Goal: Transaction & Acquisition: Book appointment/travel/reservation

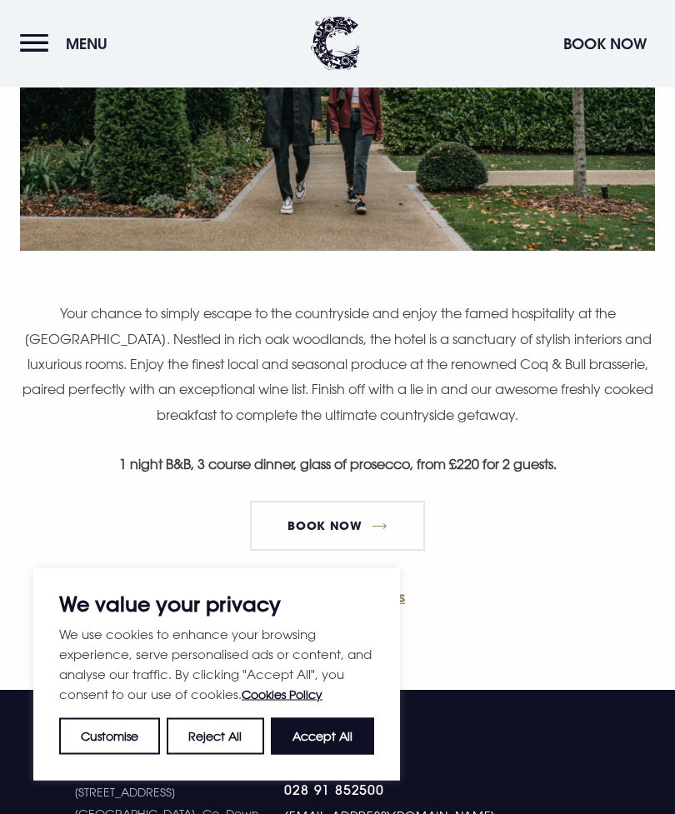
scroll to position [702, 0]
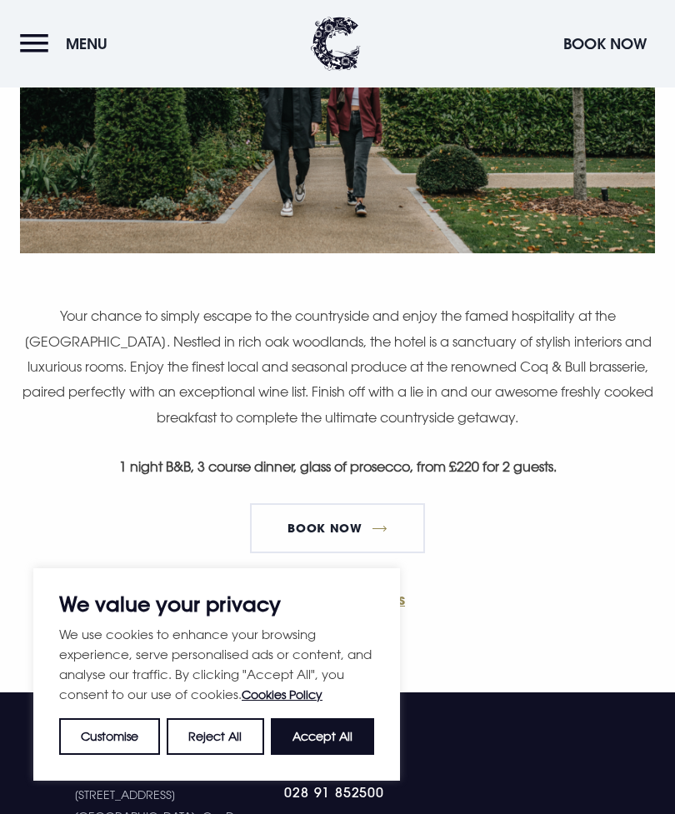
click at [355, 754] on button "Accept All" at bounding box center [322, 736] width 103 height 37
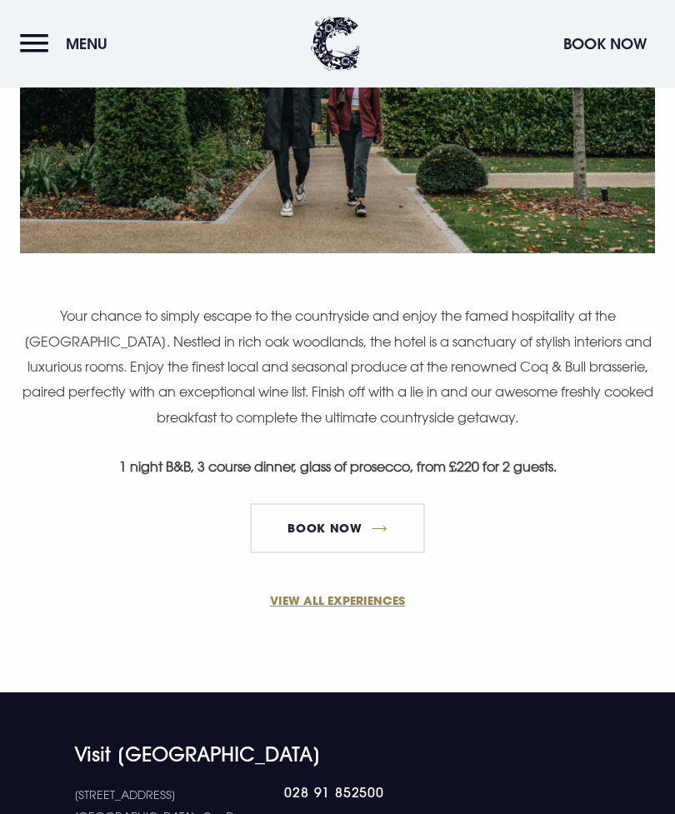
checkbox input "true"
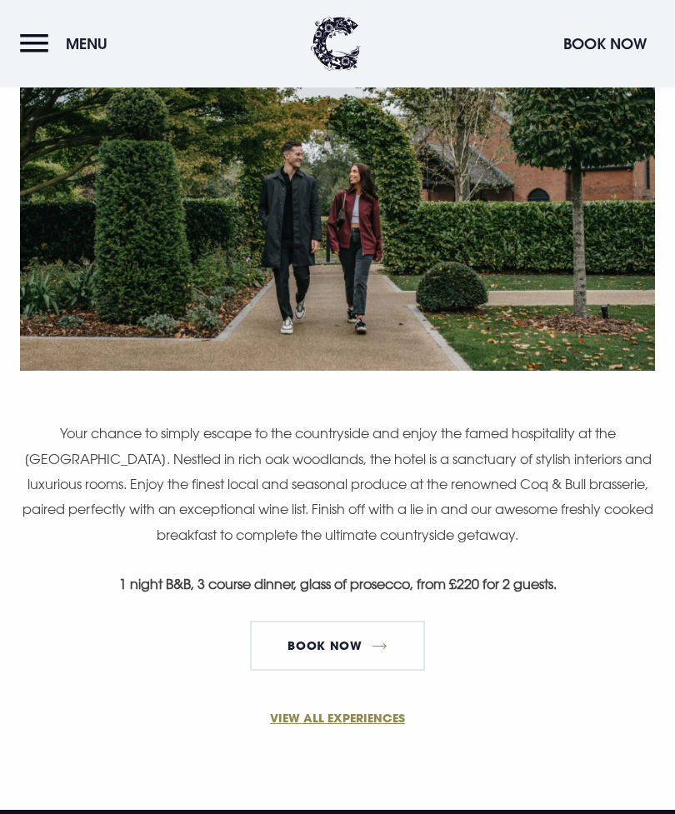
scroll to position [585, 0]
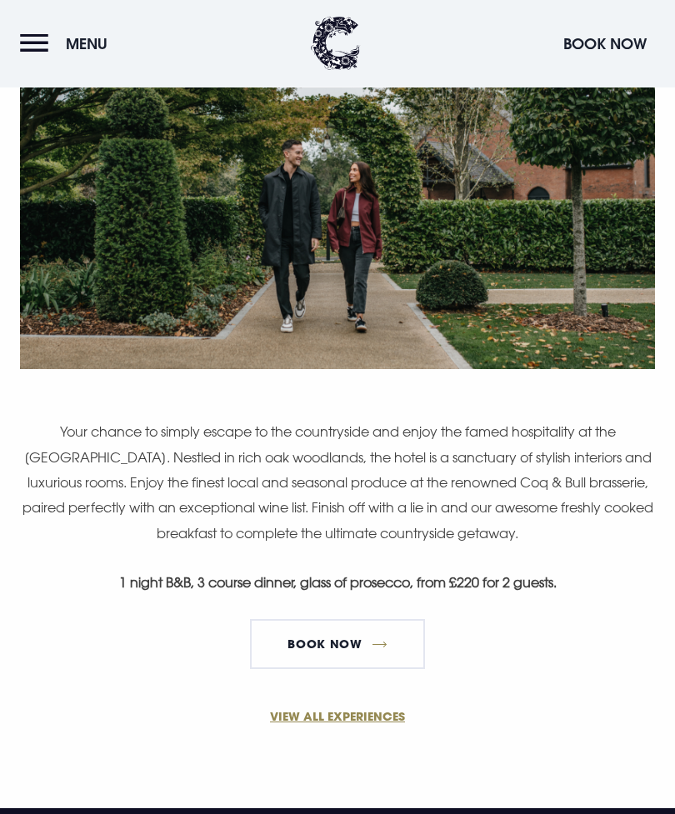
click at [415, 658] on link "Book Now" at bounding box center [337, 645] width 175 height 50
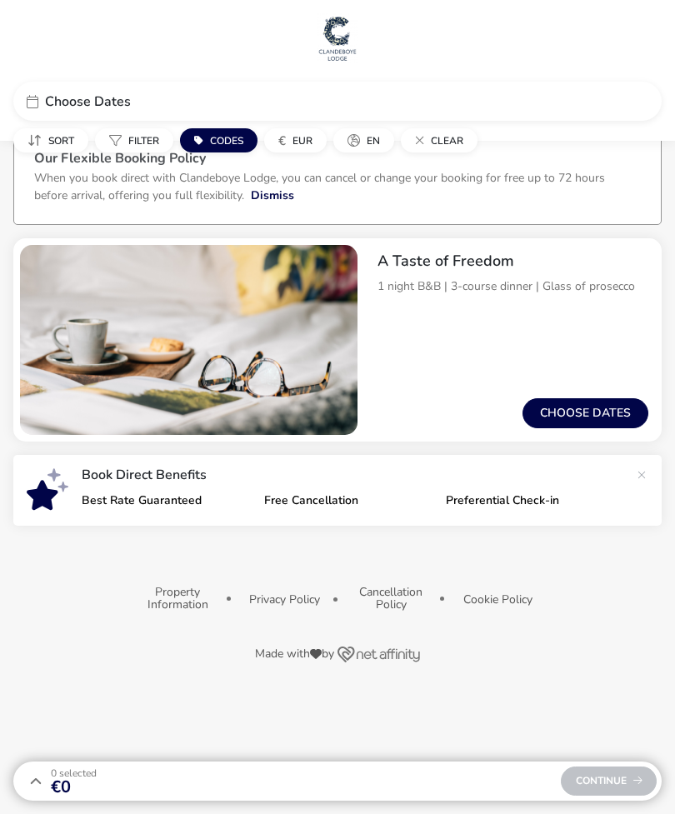
click at [627, 422] on button "Choose dates" at bounding box center [585, 413] width 126 height 30
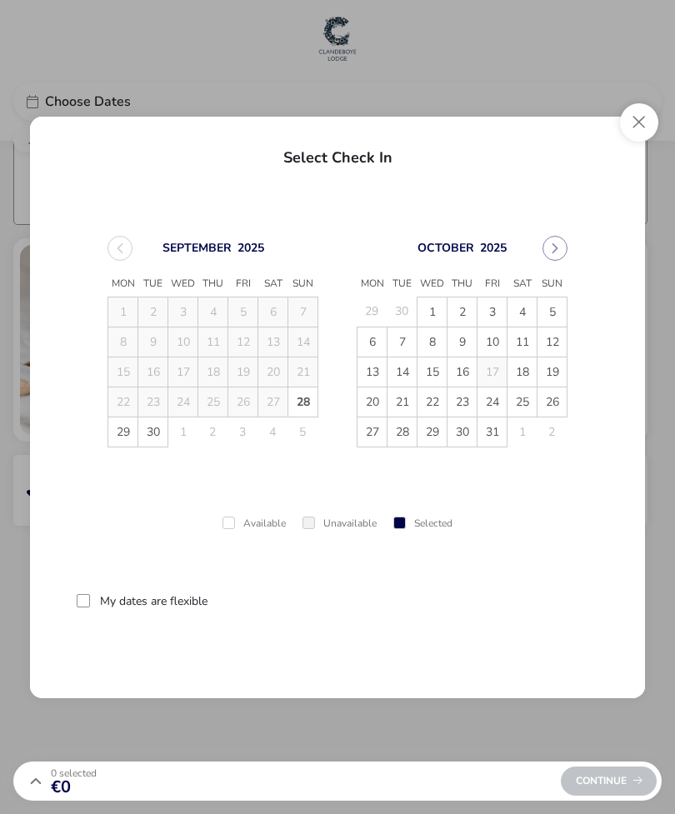
click at [556, 258] on button "Next Month" at bounding box center [554, 248] width 25 height 25
click at [506, 404] on span "21" at bounding box center [491, 401] width 29 height 29
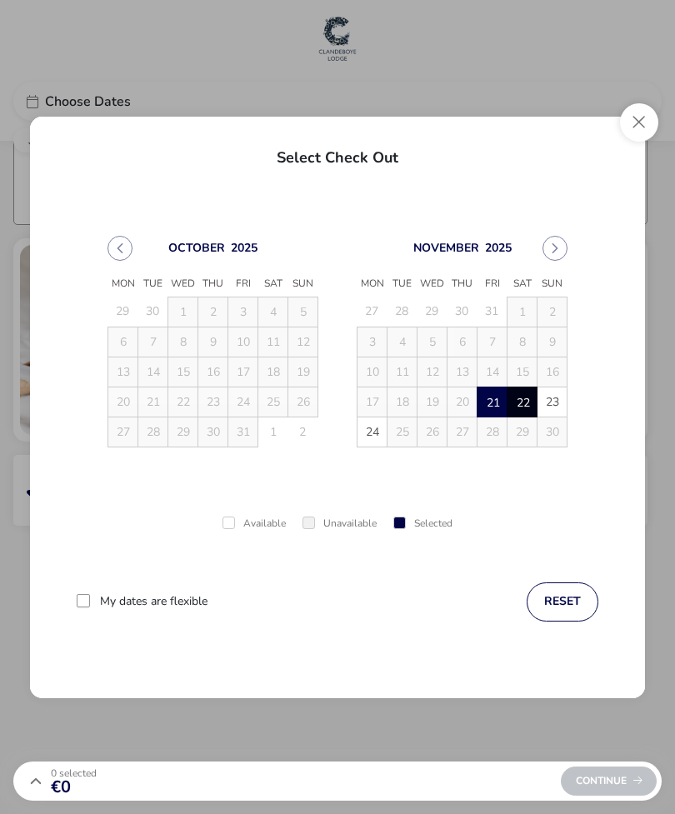
click at [525, 402] on span "22" at bounding box center [522, 402] width 29 height 29
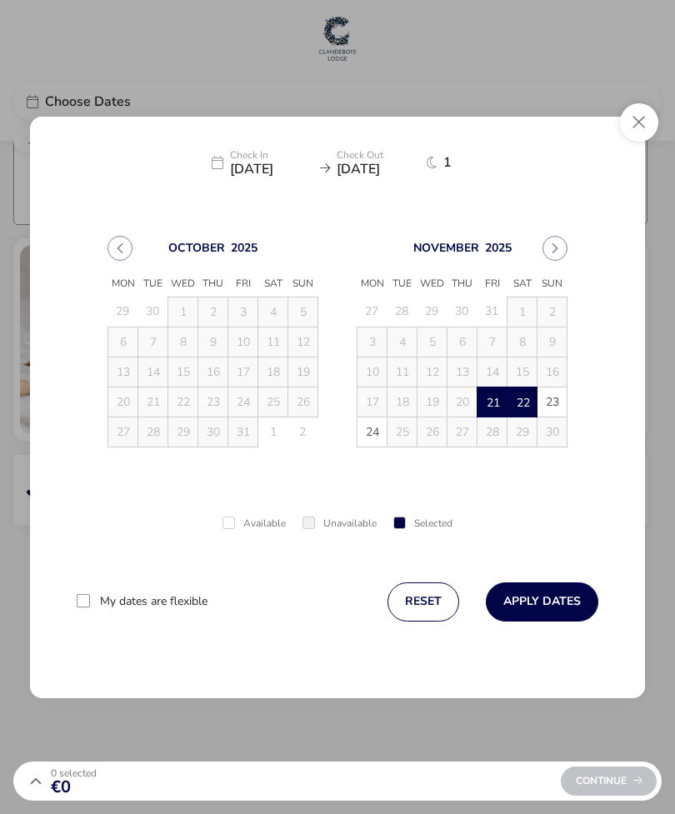
click at [580, 602] on button "Apply Dates" at bounding box center [542, 601] width 112 height 39
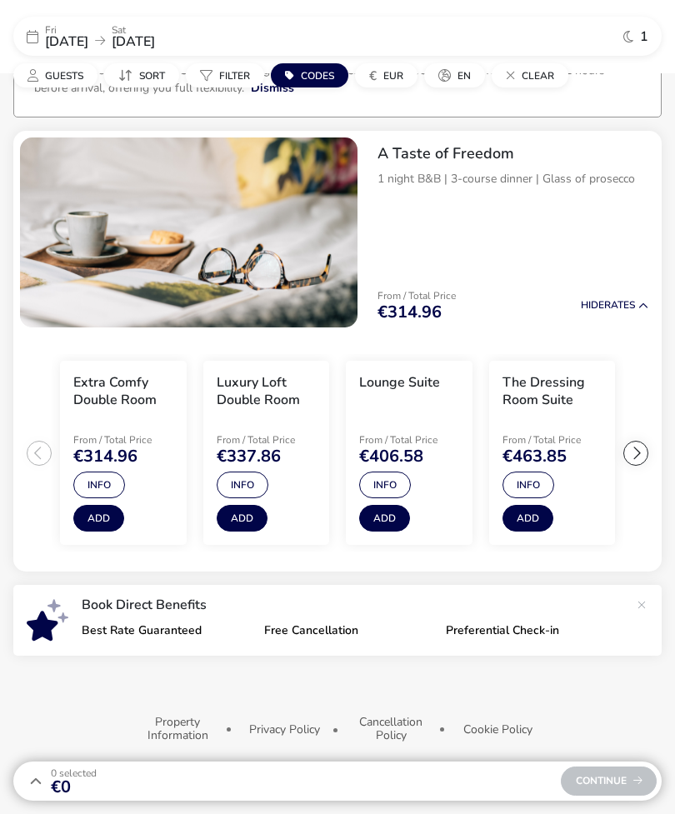
scroll to position [117, 0]
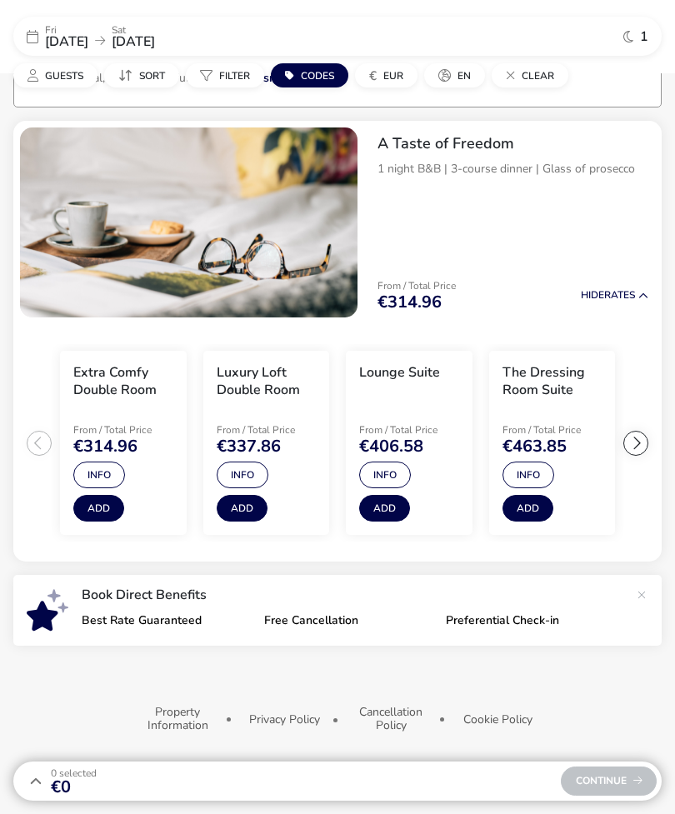
click at [87, 82] on button "Guests" at bounding box center [55, 75] width 84 height 24
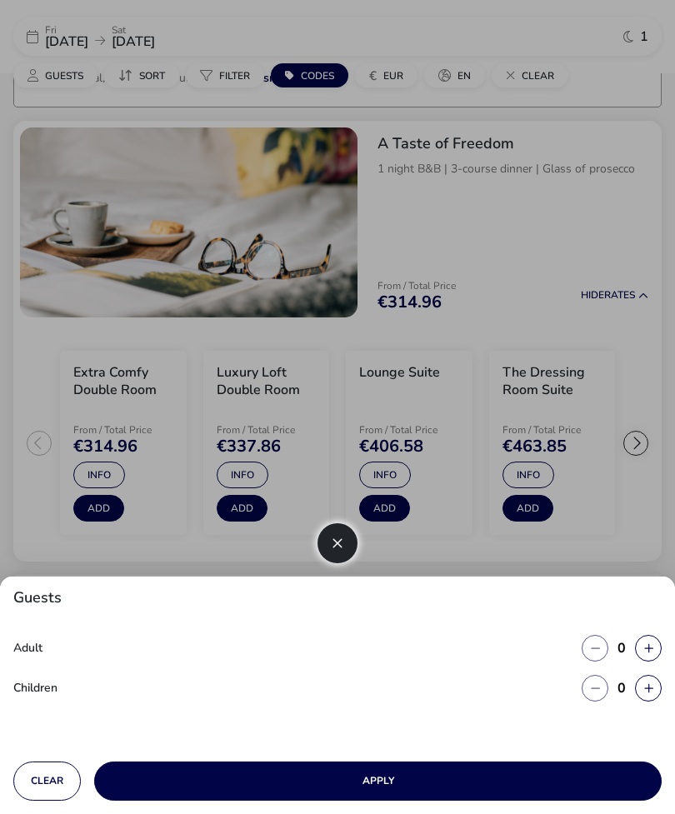
click at [648, 649] on icon "button" at bounding box center [648, 648] width 9 height 11
click at [648, 648] on button "button" at bounding box center [648, 648] width 27 height 27
type input "2"
click at [653, 645] on button "button" at bounding box center [648, 648] width 27 height 27
click at [652, 645] on icon "button" at bounding box center [648, 648] width 9 height 11
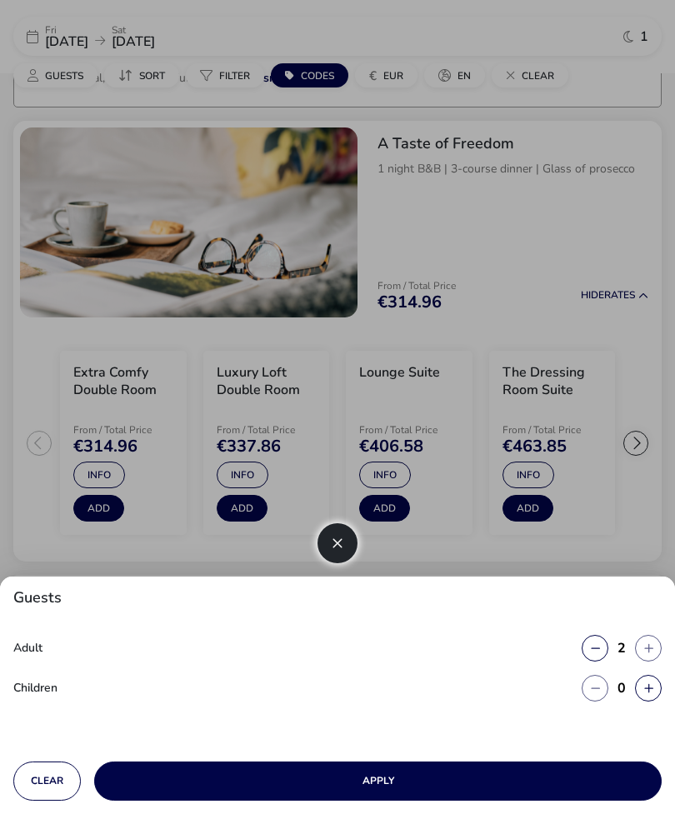
click at [648, 643] on icon "button" at bounding box center [648, 648] width 9 height 11
click at [648, 643] on button "button" at bounding box center [648, 648] width 27 height 27
click at [605, 794] on button "Apply" at bounding box center [377, 780] width 567 height 39
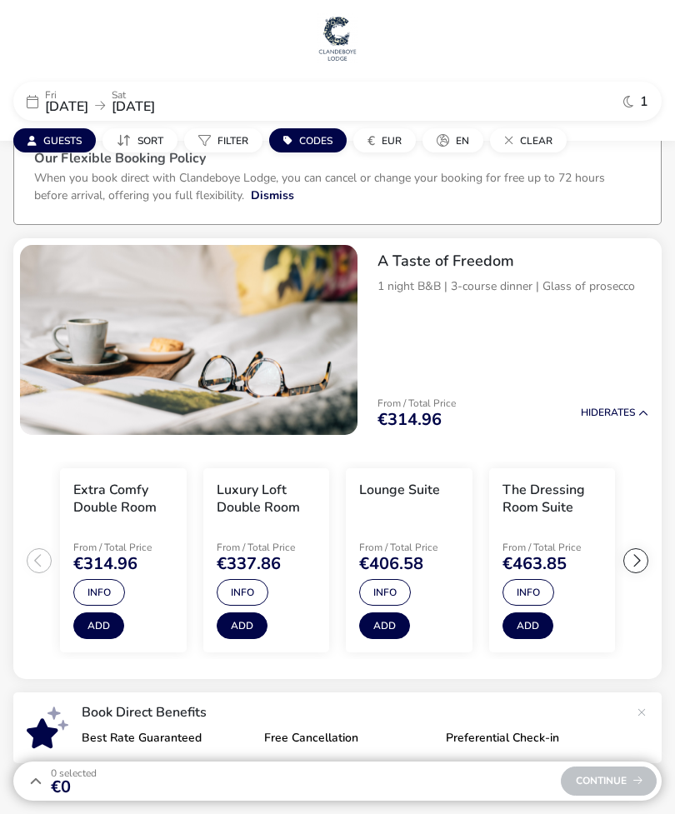
click at [102, 632] on button "Add" at bounding box center [98, 625] width 51 height 27
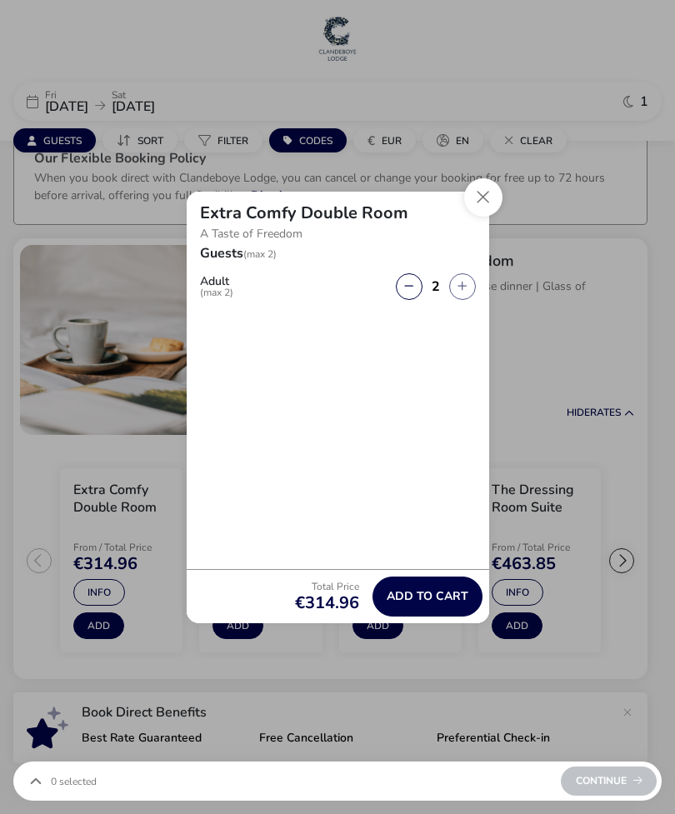
click at [462, 282] on icon "button" at bounding box center [461, 286] width 9 height 11
click at [467, 212] on div "Extra Comfy Double Room A Taste of Freedom" at bounding box center [338, 219] width 302 height 55
click at [476, 198] on button "Close" at bounding box center [483, 197] width 38 height 38
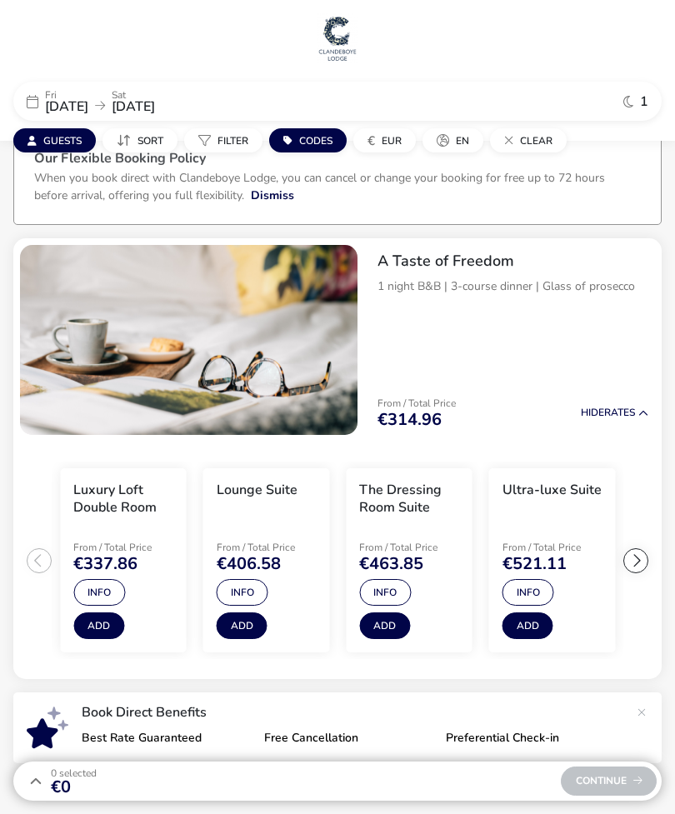
click at [567, 530] on li "Ultra-luxe Suite From / Total Price €521.11 Info Add" at bounding box center [552, 560] width 127 height 185
click at [551, 571] on span "€521.11" at bounding box center [534, 563] width 64 height 17
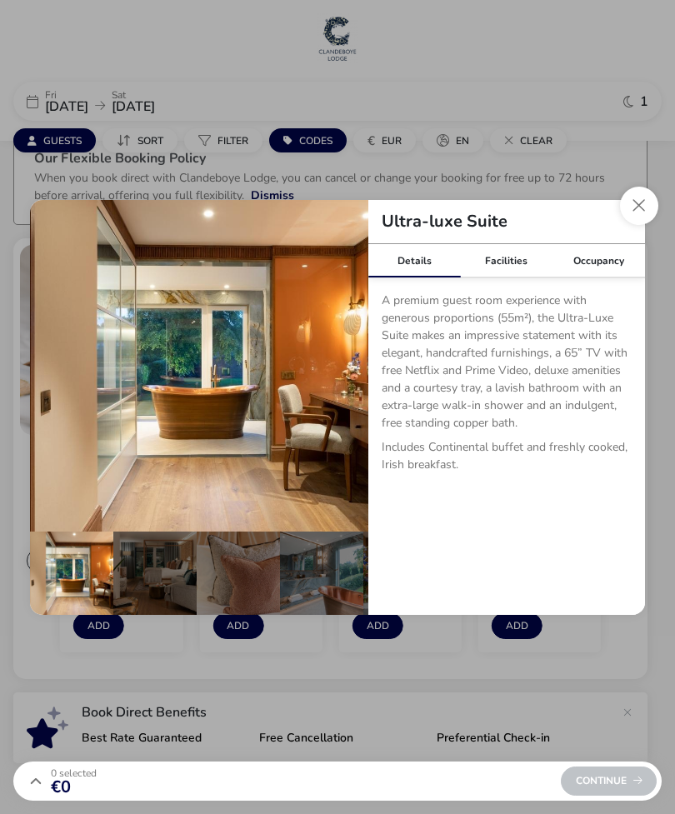
click at [550, 571] on div "Details Facilities Occupancy A premium guest room experience with generous prop…" at bounding box center [506, 429] width 276 height 371
